Goal: Task Accomplishment & Management: Use online tool/utility

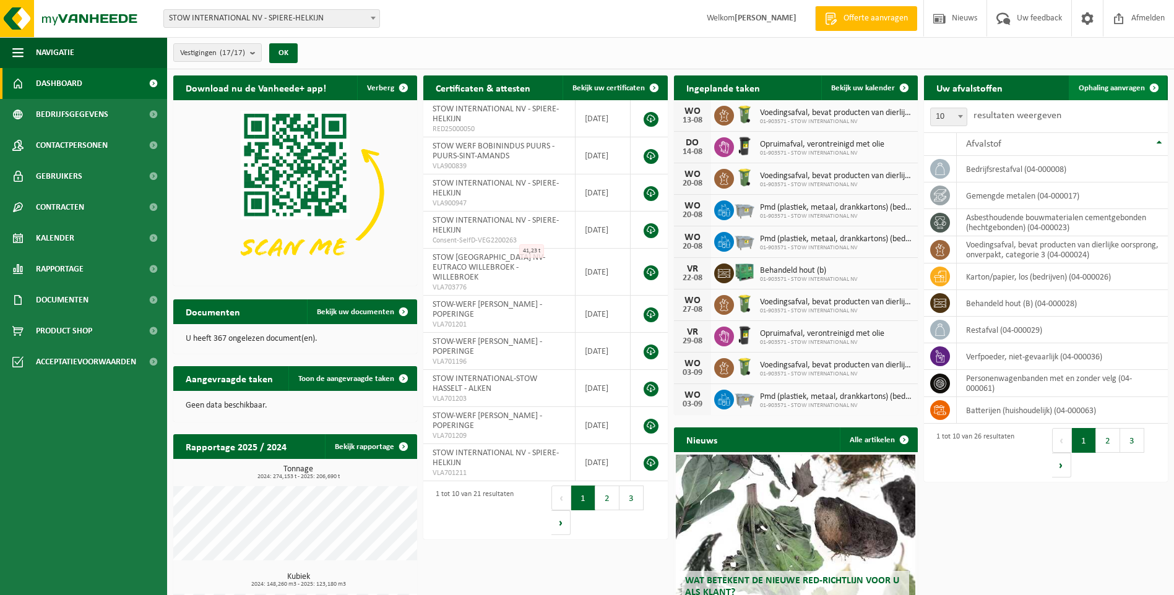
click at [1110, 80] on link "Ophaling aanvragen" at bounding box center [1118, 88] width 98 height 25
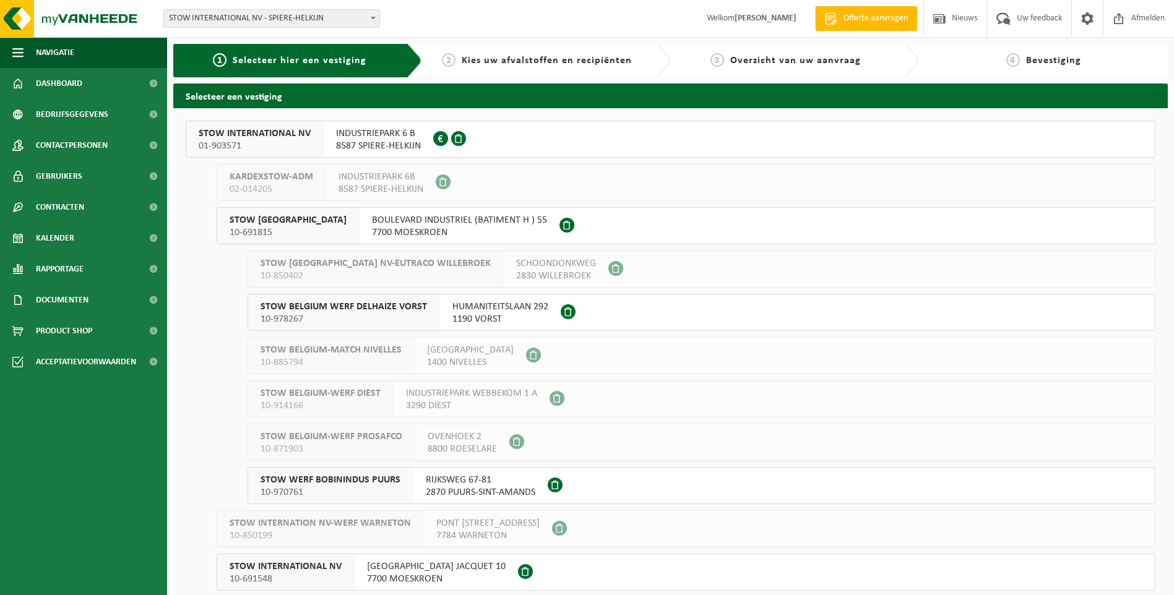
click at [223, 140] on span "01-903571" at bounding box center [255, 146] width 112 height 12
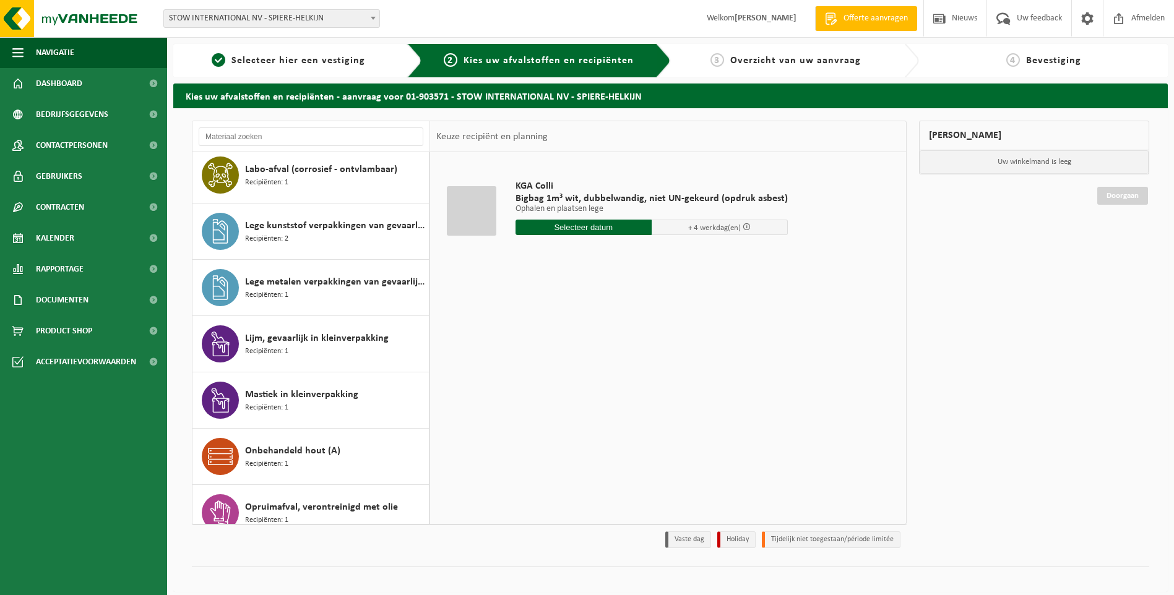
scroll to position [433, 0]
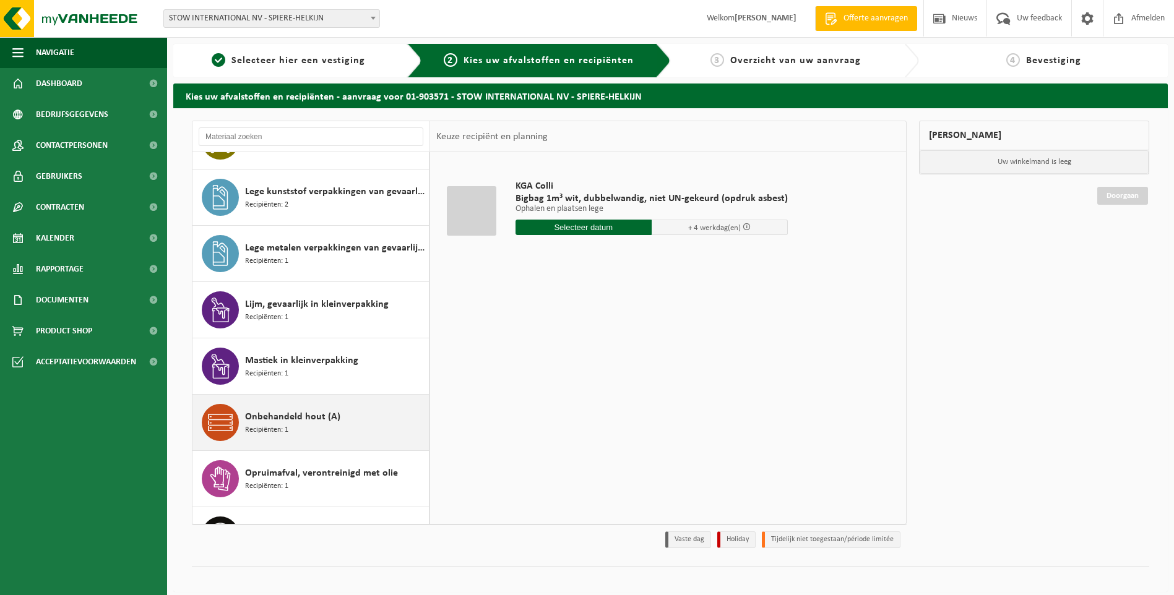
click at [296, 425] on div "Onbehandeld hout (A) Recipiënten: 1" at bounding box center [335, 422] width 181 height 37
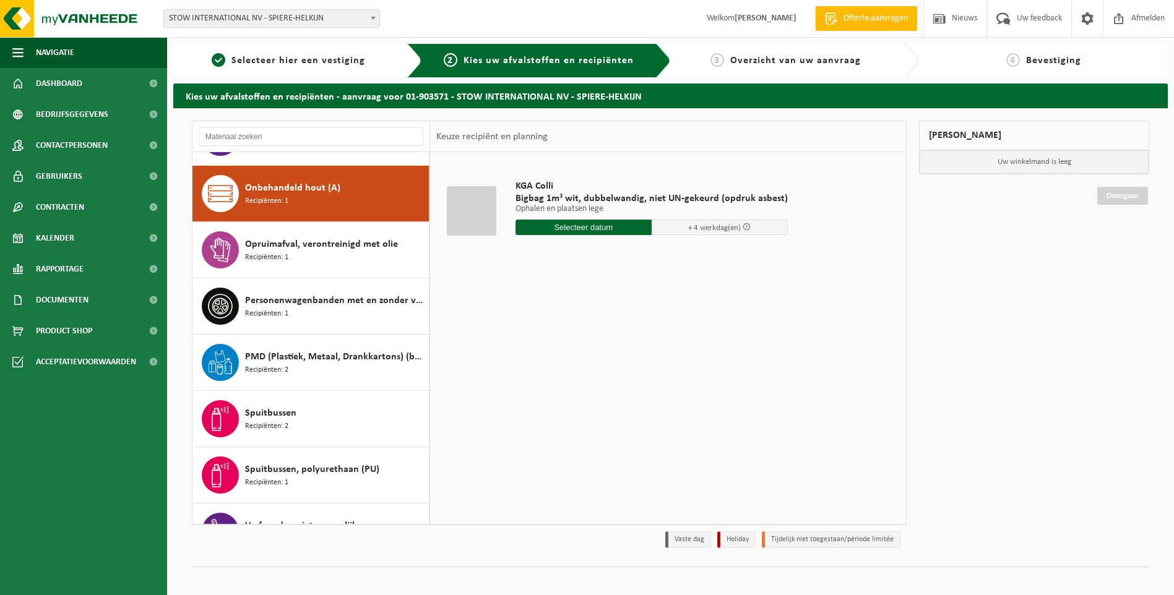
scroll to position [676, 0]
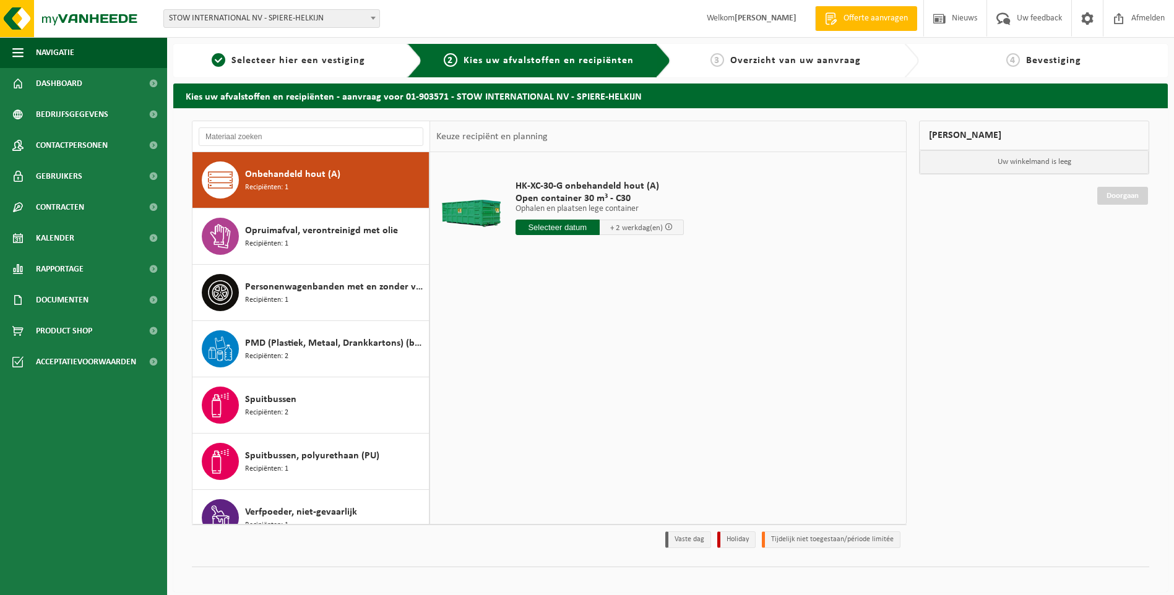
click at [566, 227] on input "text" at bounding box center [558, 227] width 84 height 15
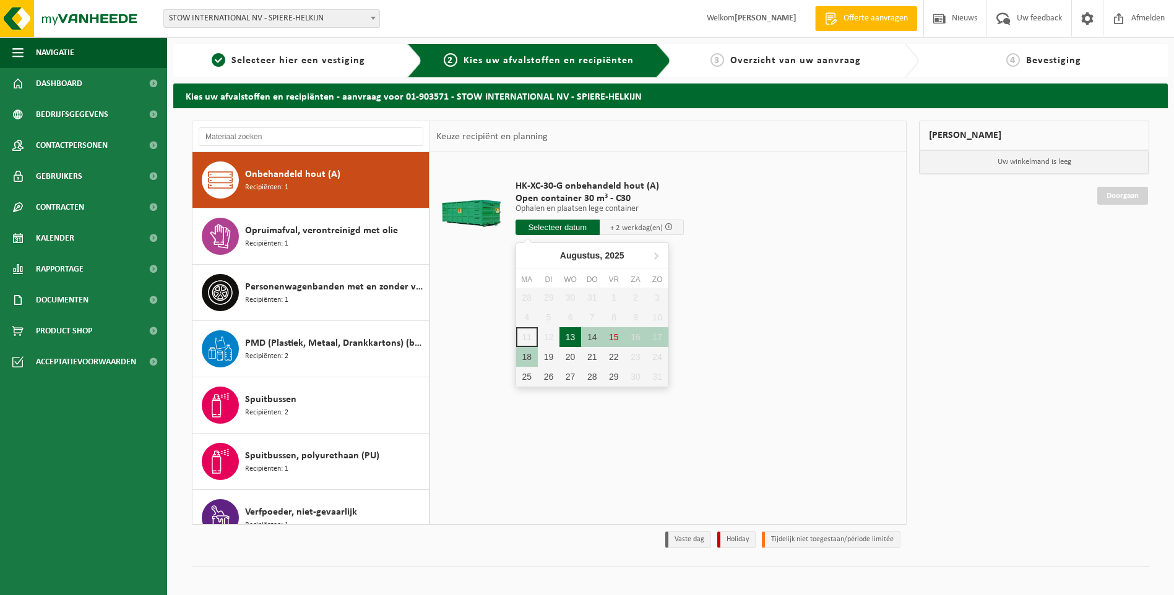
click at [568, 340] on div "13" at bounding box center [570, 337] width 22 height 20
type input "Van 2025-08-13"
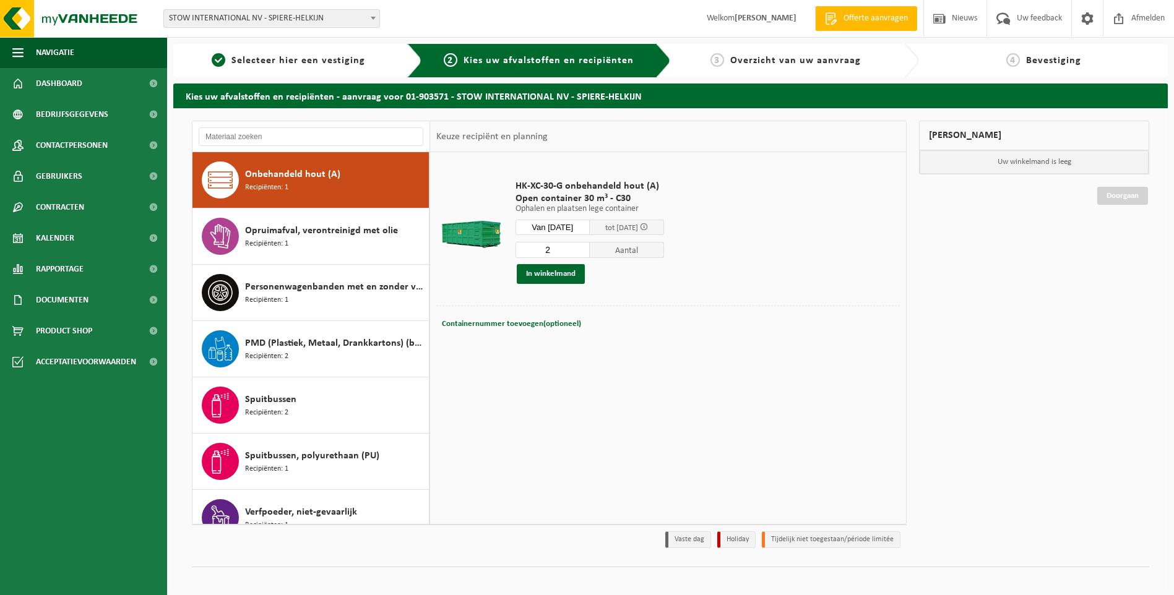
type input "2"
click at [589, 247] on input "2" at bounding box center [553, 250] width 74 height 16
click at [559, 275] on button "In winkelmand" at bounding box center [551, 274] width 68 height 20
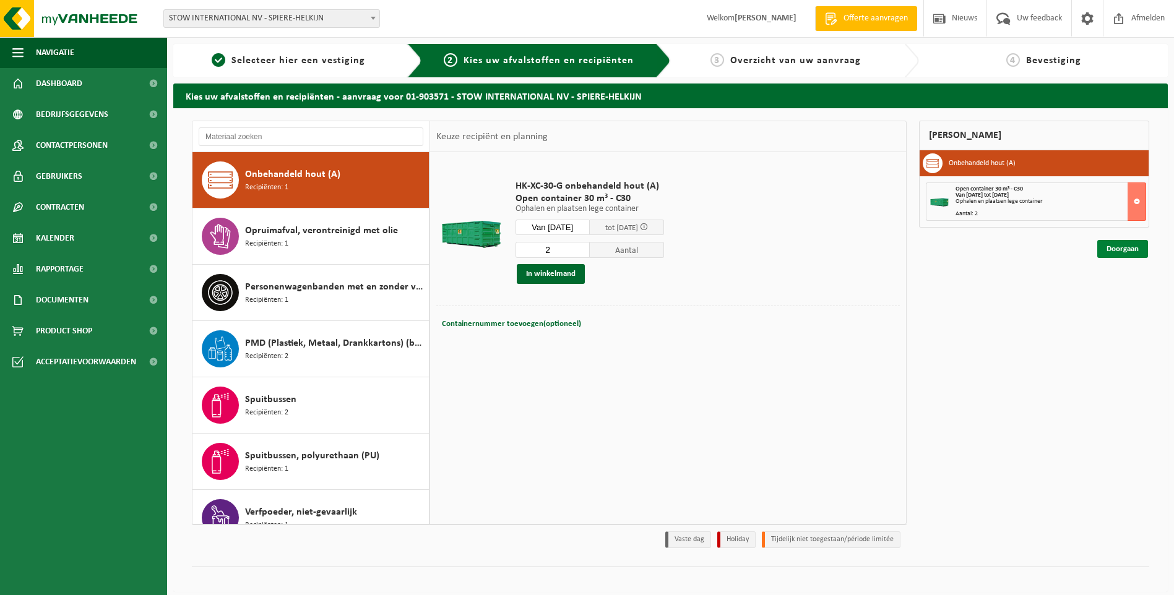
click at [1121, 247] on link "Doorgaan" at bounding box center [1122, 249] width 51 height 18
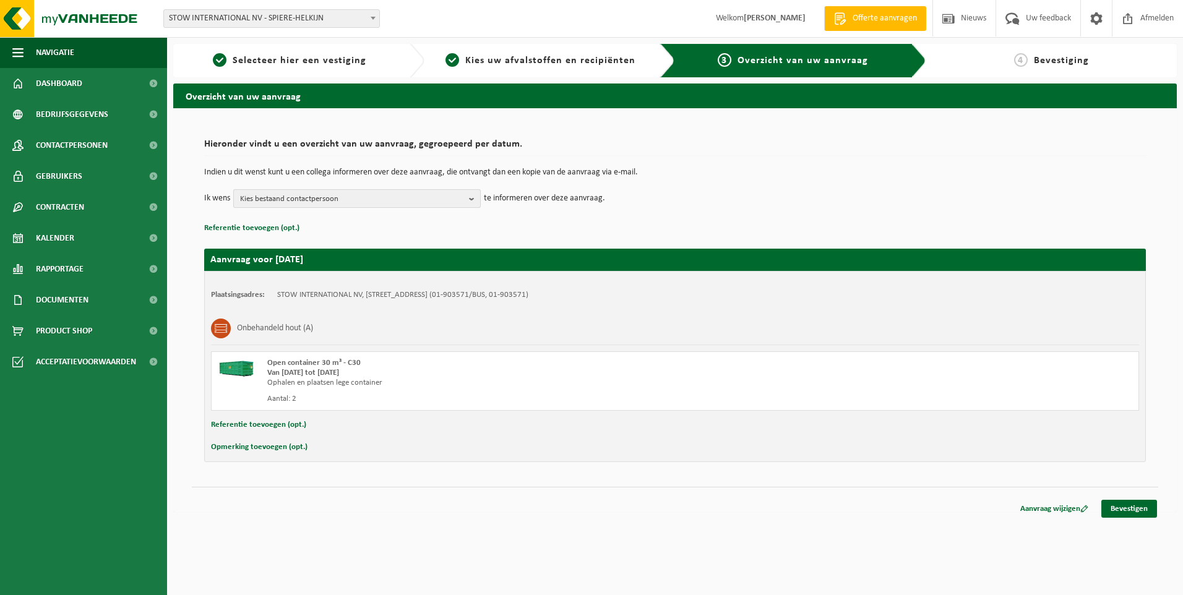
click at [473, 199] on b "button" at bounding box center [474, 198] width 11 height 17
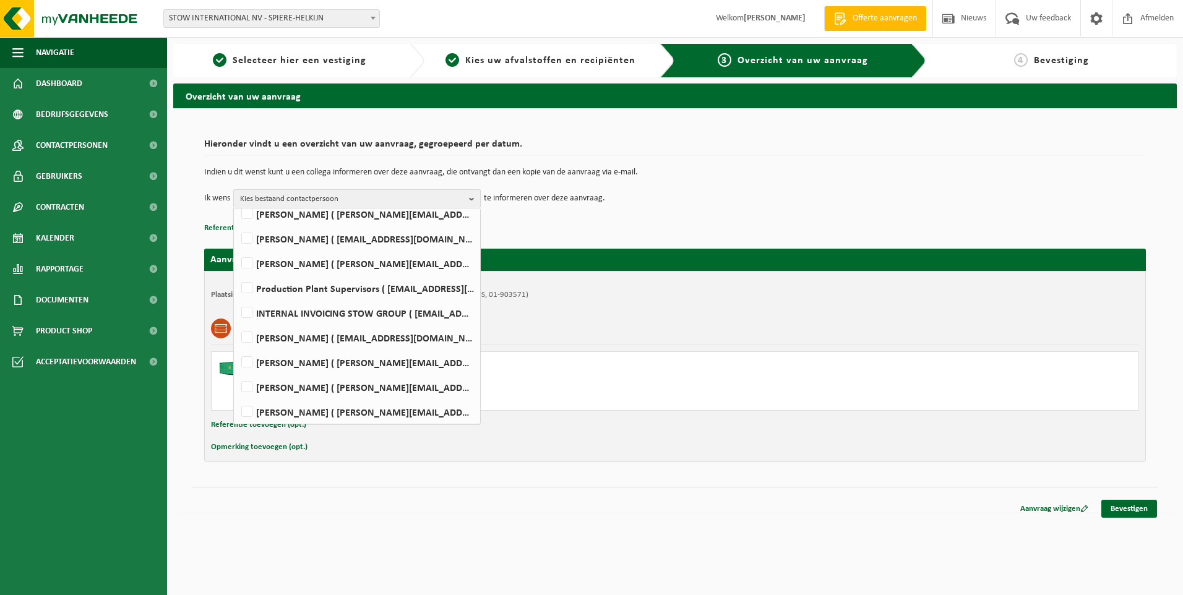
scroll to position [304, 0]
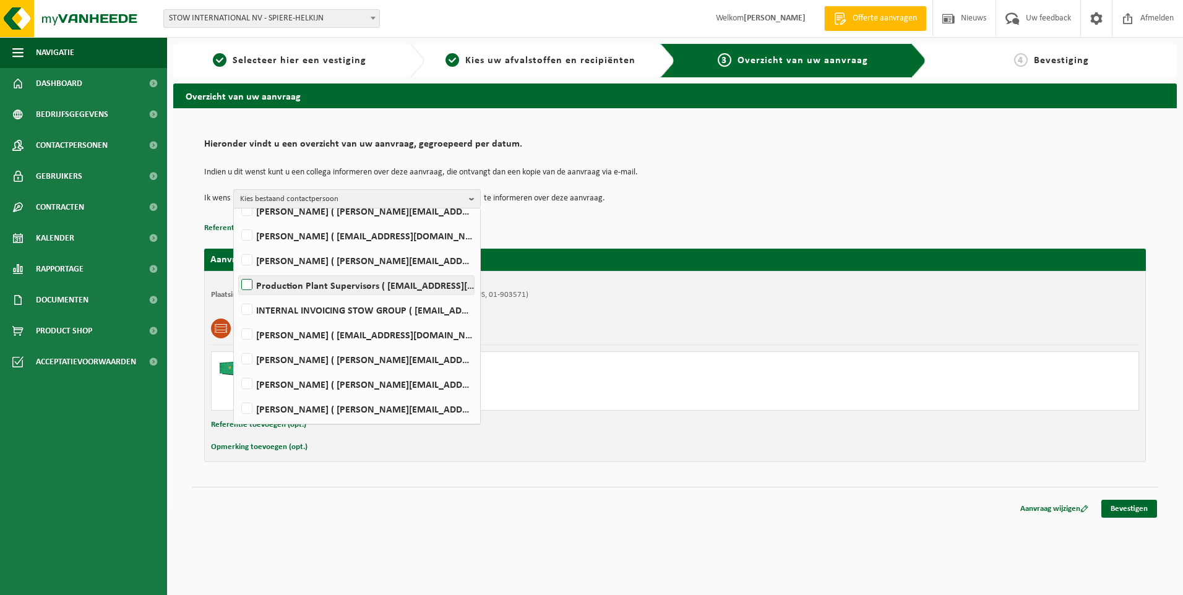
click at [246, 288] on label "Production Plant Supervisors ( plantsupervisors@stow-group.com )" at bounding box center [356, 285] width 235 height 19
click at [237, 270] on input "Production Plant Supervisors ( plantsupervisors@stow-group.com )" at bounding box center [236, 269] width 1 height 1
checkbox input "true"
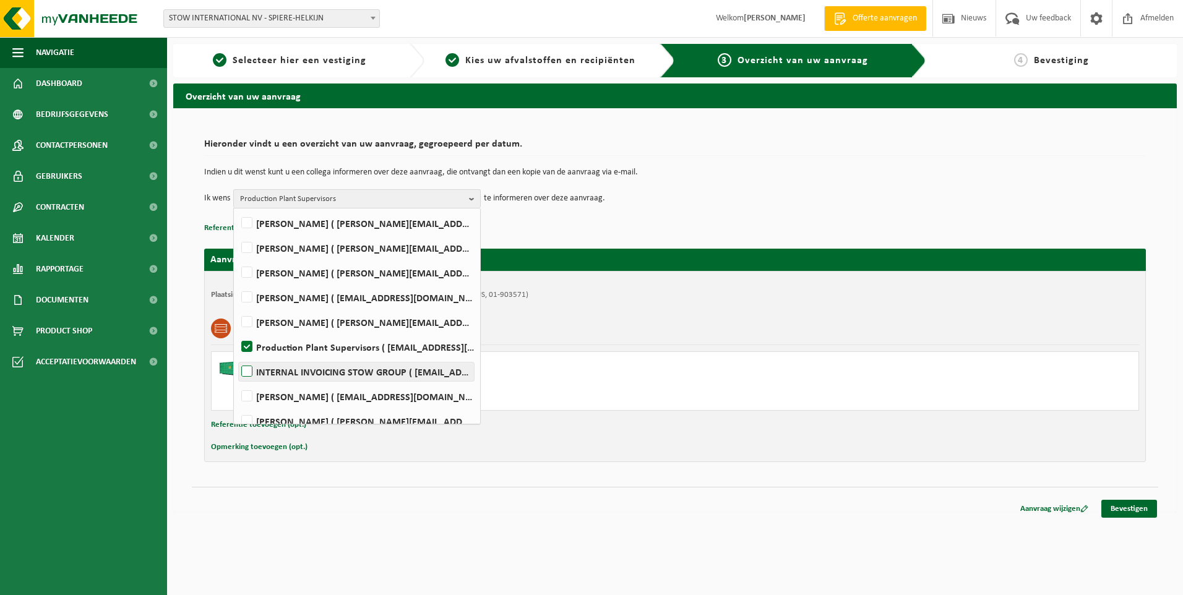
scroll to position [180, 0]
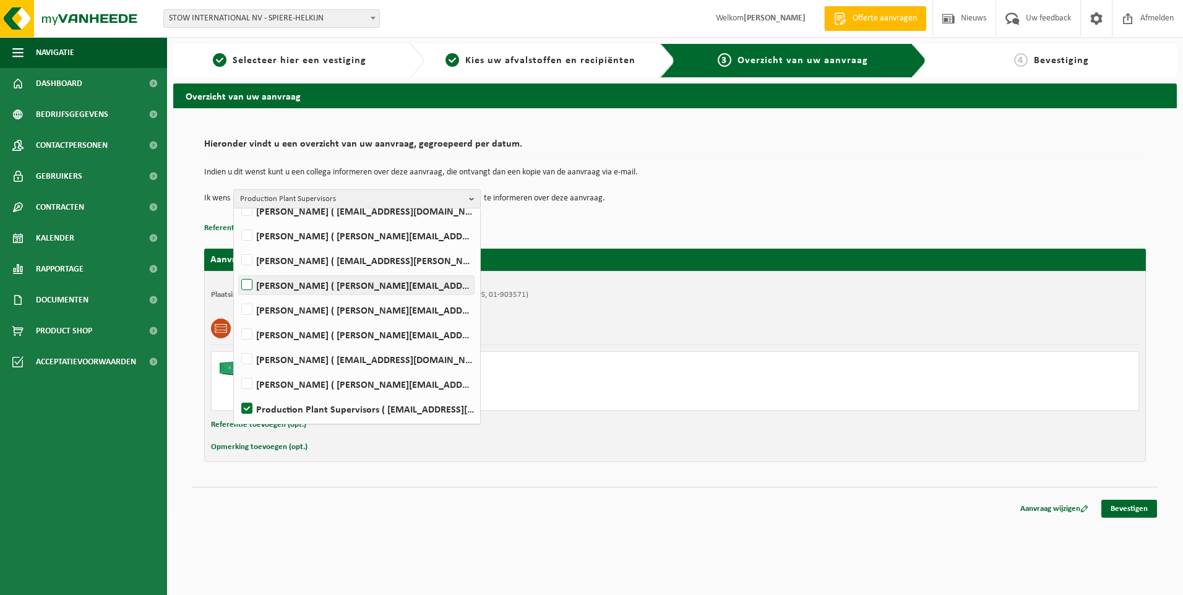
click at [247, 284] on label "Philippe Grabarczyk ( philippe.grabarczyk@stow-group.com )" at bounding box center [356, 285] width 235 height 19
click at [237, 270] on input "Philippe Grabarczyk ( philippe.grabarczyk@stow-group.com )" at bounding box center [236, 269] width 1 height 1
checkbox input "true"
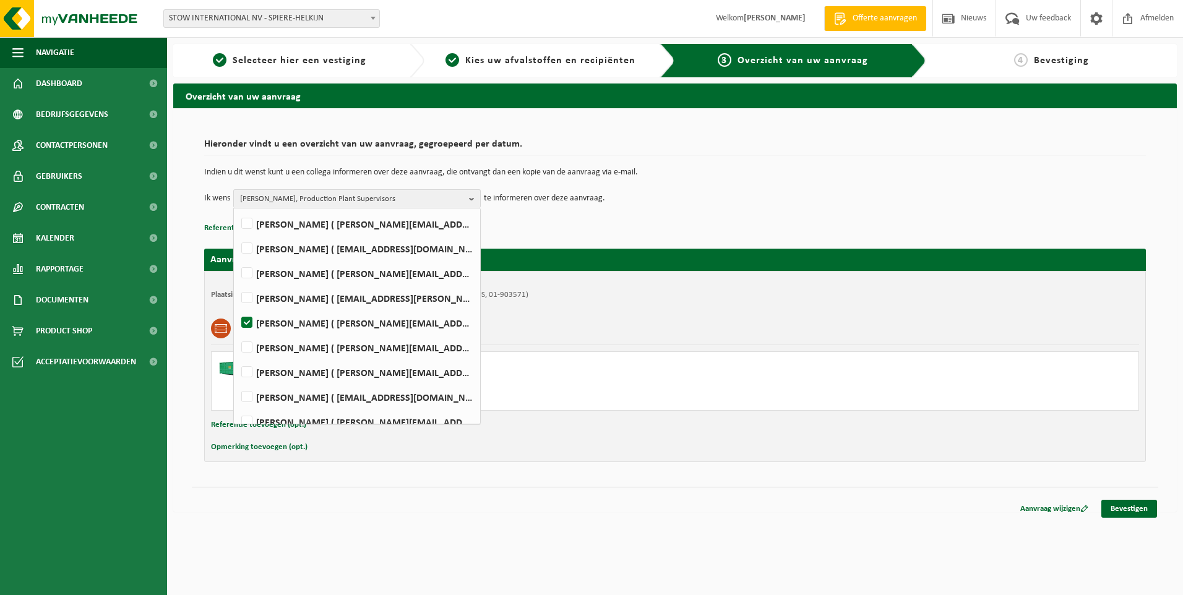
scroll to position [0, 0]
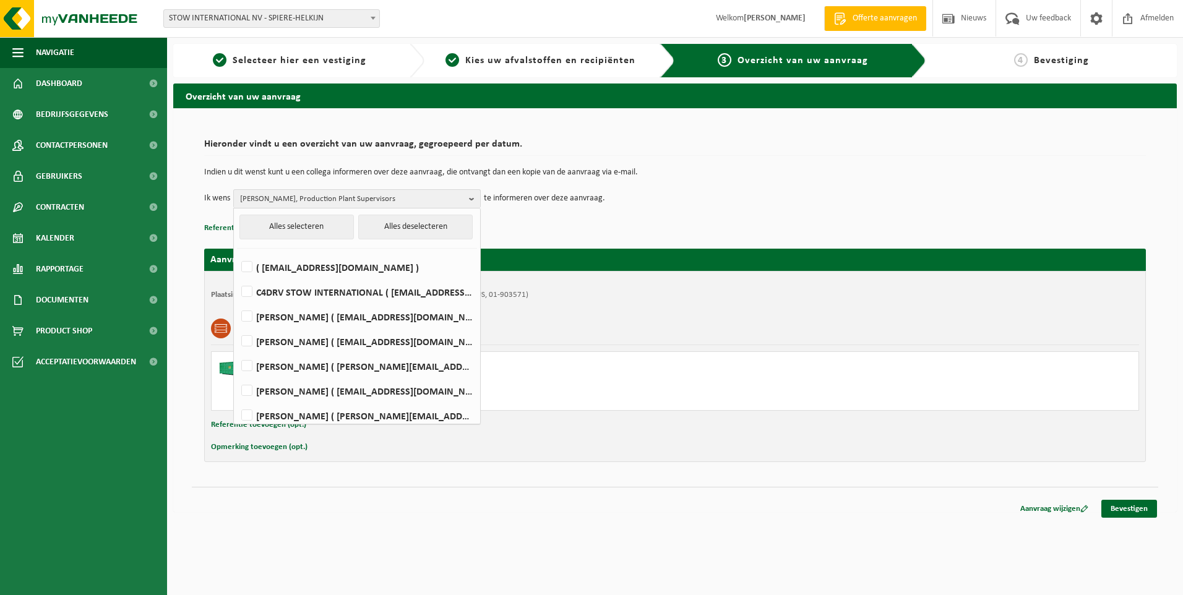
click at [836, 200] on td "Ik wens Philippe Grabarczyk, Production Plant Supervisors Alles selecteren Alle…" at bounding box center [675, 198] width 942 height 19
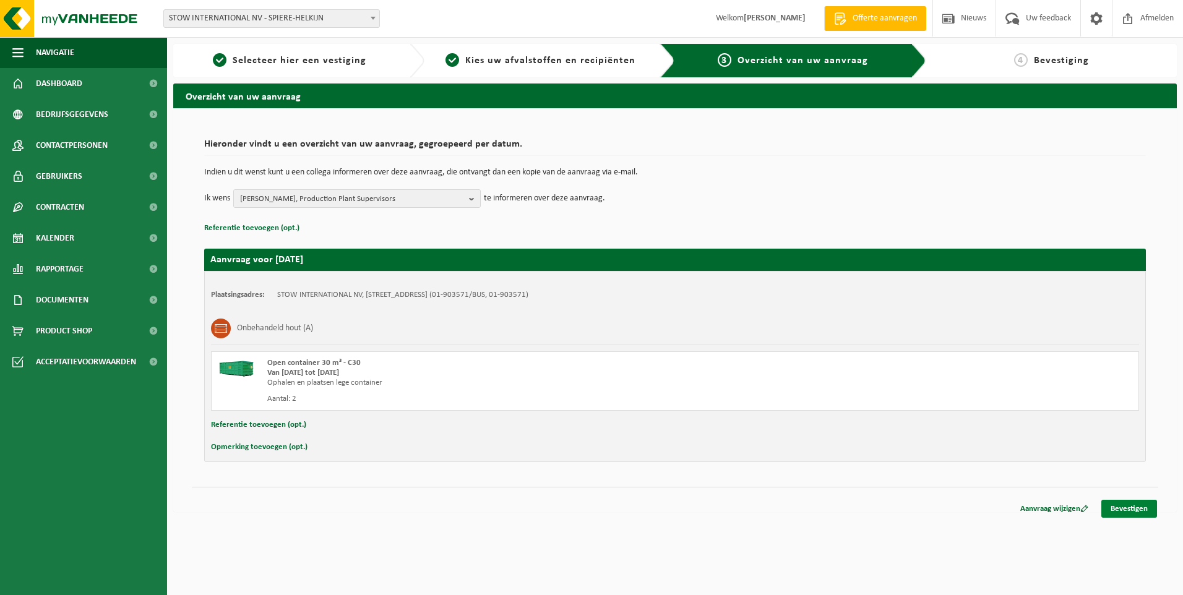
click at [1128, 506] on link "Bevestigen" at bounding box center [1130, 509] width 56 height 18
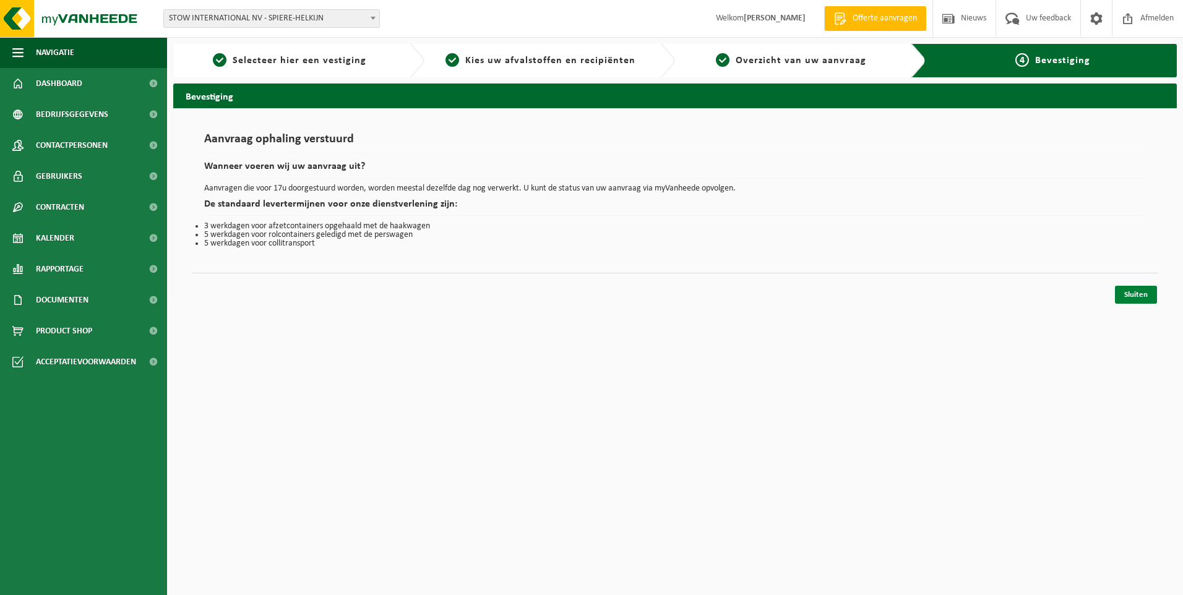
click at [1147, 293] on link "Sluiten" at bounding box center [1136, 295] width 42 height 18
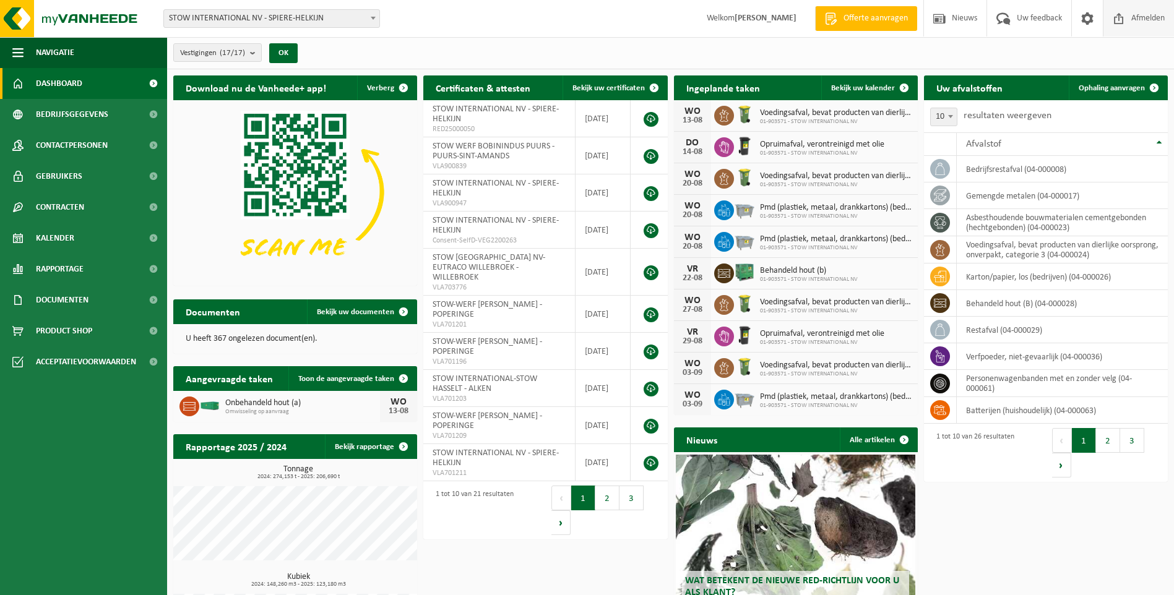
click at [1142, 20] on span "Afmelden" at bounding box center [1148, 18] width 40 height 37
